Goal: Task Accomplishment & Management: Manage account settings

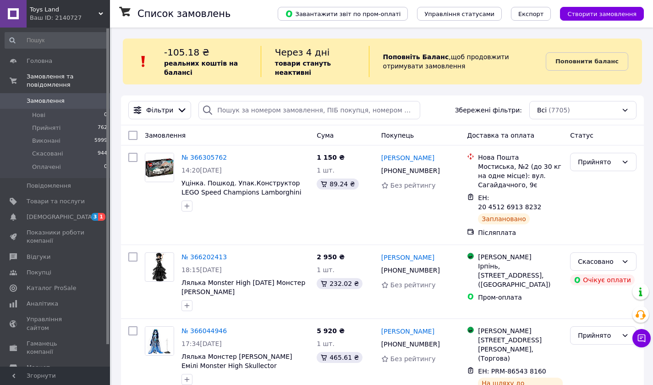
scroll to position [18, 0]
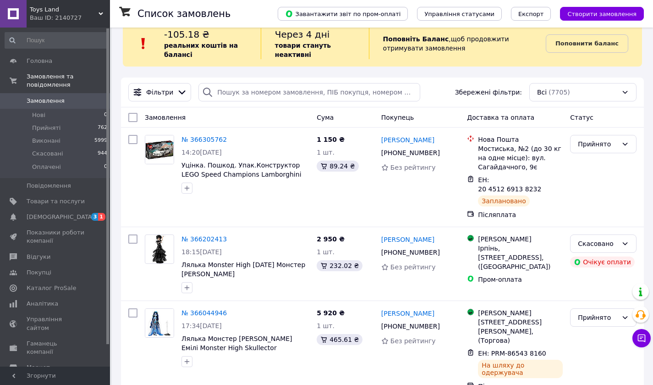
click at [52, 228] on span "Показники роботи компанії" at bounding box center [56, 236] width 58 height 16
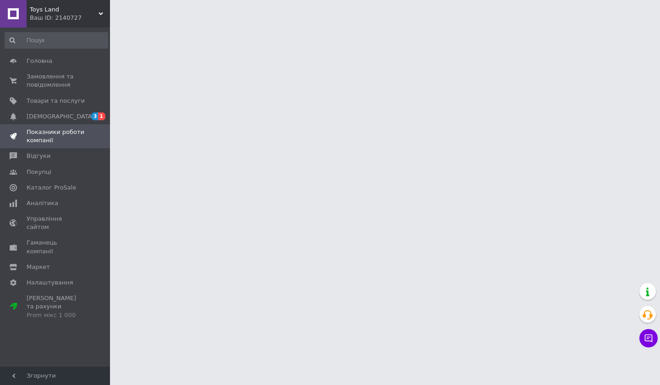
click at [53, 74] on span "Замовлення та повідомлення" at bounding box center [56, 80] width 58 height 16
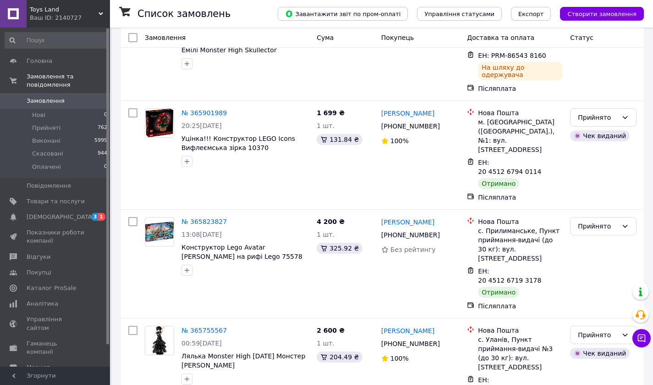
scroll to position [317, 0]
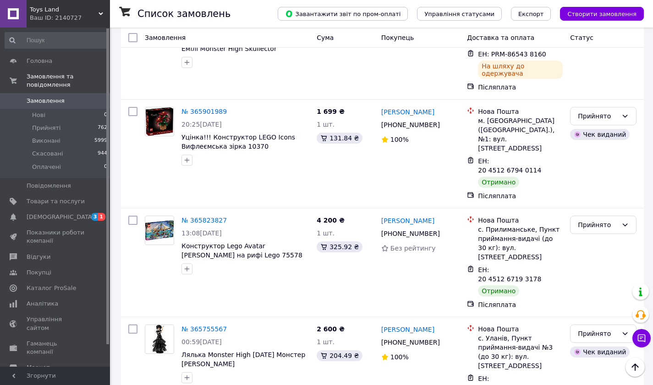
click at [209, 229] on span "13:08[DATE]" at bounding box center [201, 232] width 40 height 7
click at [202, 216] on link "№ 365823827" at bounding box center [203, 219] width 45 height 7
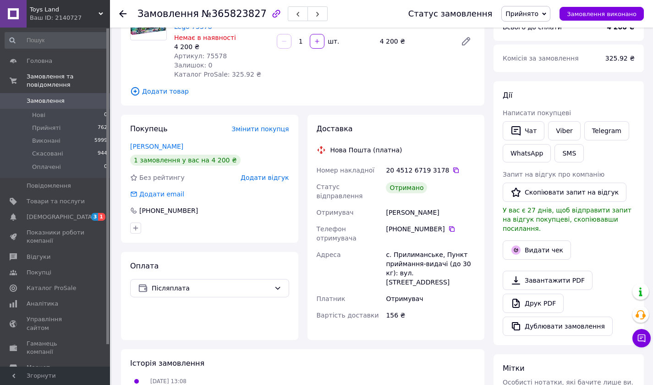
scroll to position [107, 0]
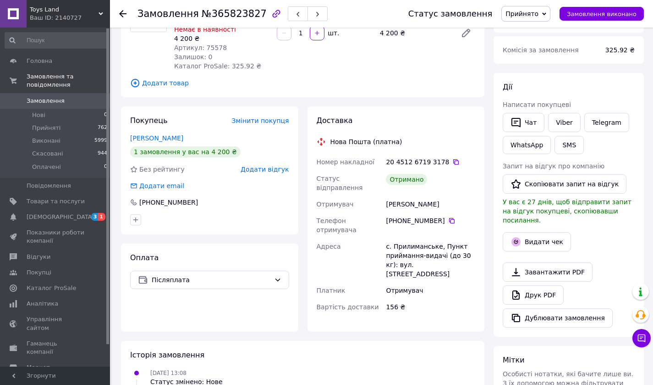
click at [540, 232] on button "Видати чек" at bounding box center [537, 241] width 68 height 19
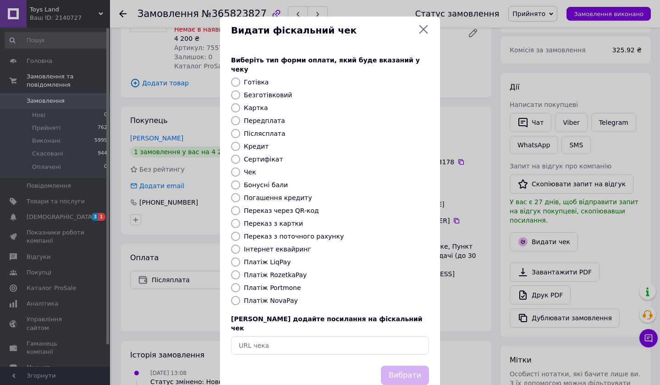
click at [234, 296] on input "Платіж NovaPay" at bounding box center [235, 300] width 9 height 9
radio input "true"
click at [417, 365] on button "Вибрати" at bounding box center [405, 375] width 48 height 20
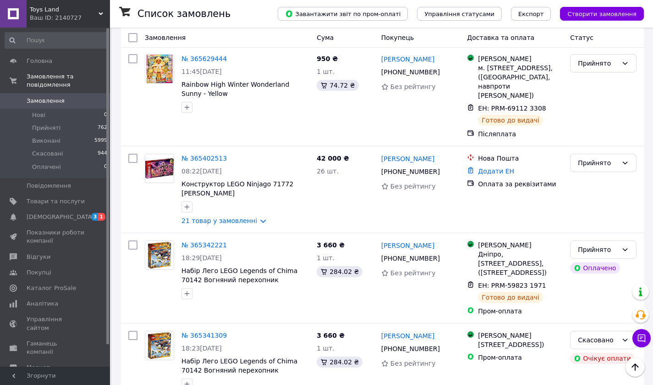
scroll to position [695, 0]
click at [202, 241] on link "№ 365342221" at bounding box center [203, 244] width 45 height 7
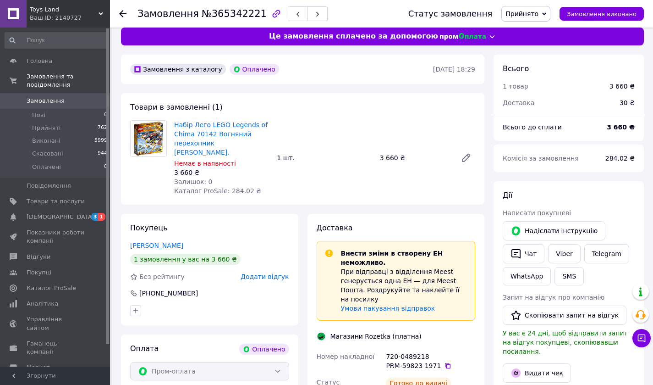
scroll to position [36, 0]
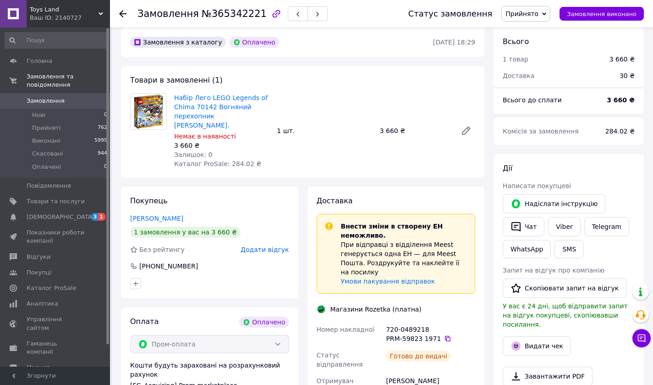
click at [38, 197] on span "Товари та послуги" at bounding box center [56, 201] width 58 height 8
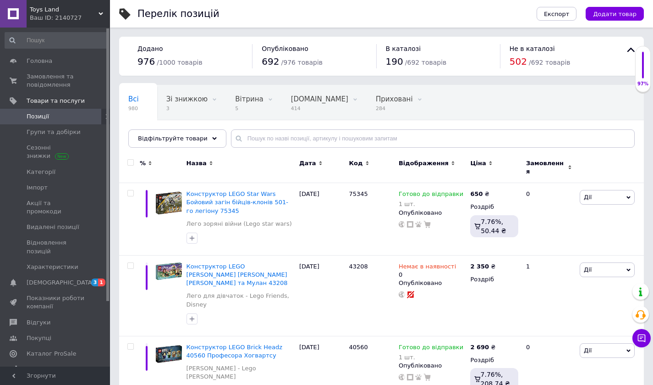
click at [41, 77] on span "Замовлення та повідомлення" at bounding box center [56, 80] width 58 height 16
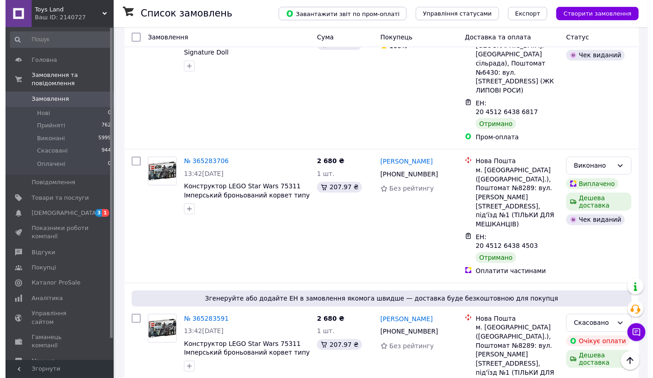
scroll to position [1089, 0]
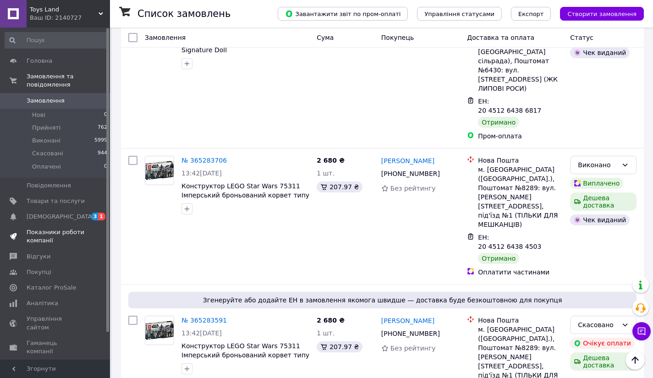
click at [41, 228] on span "Показники роботи компанії" at bounding box center [56, 236] width 58 height 16
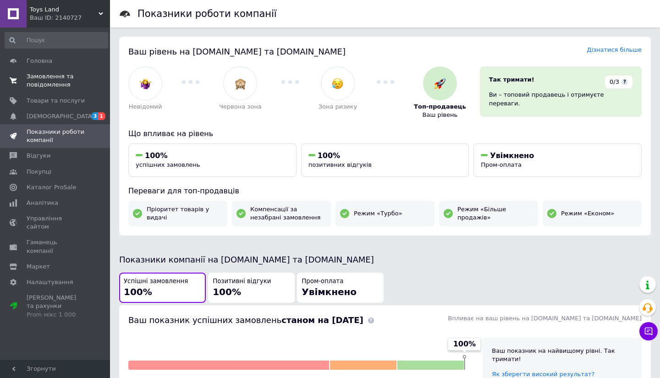
click at [41, 82] on span "Замовлення та повідомлення" at bounding box center [56, 80] width 58 height 16
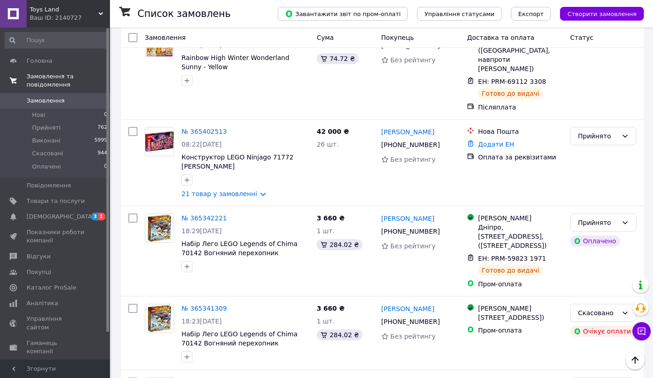
scroll to position [723, 0]
